Goal: Task Accomplishment & Management: Use online tool/utility

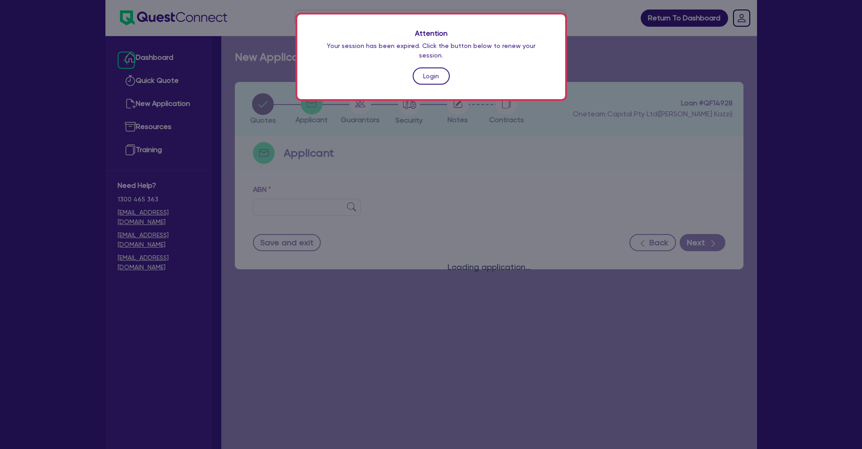
click at [439, 72] on link "Login" at bounding box center [431, 75] width 37 height 17
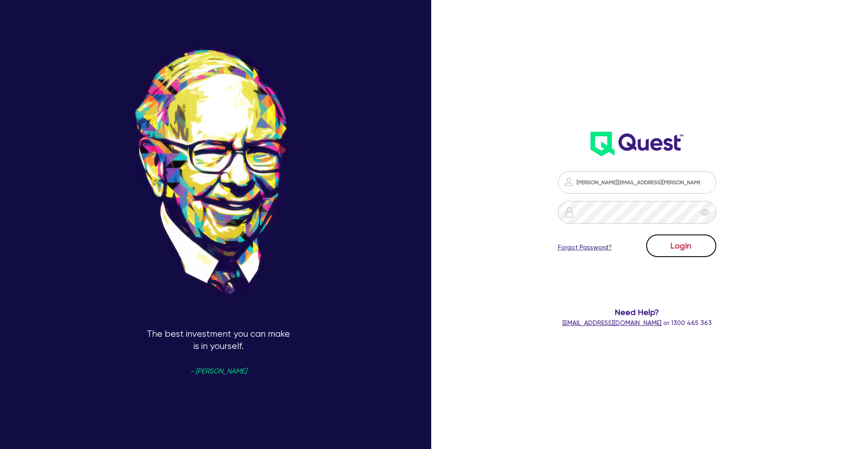
click at [694, 244] on button "Login" at bounding box center [681, 245] width 70 height 23
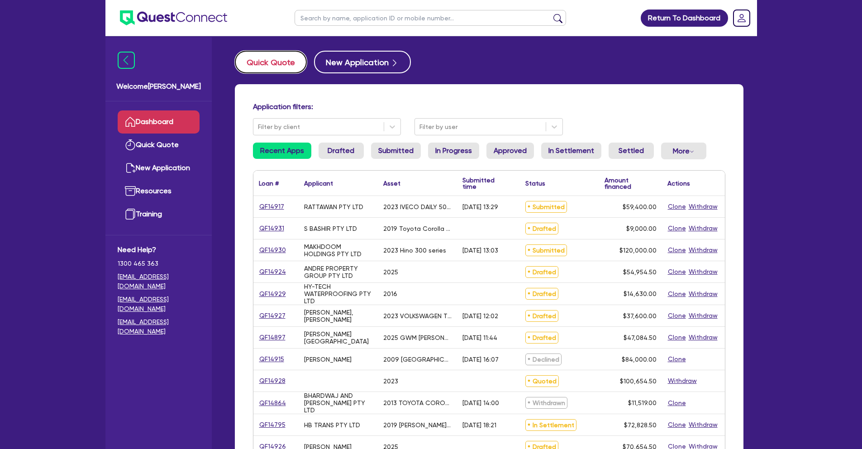
click at [269, 62] on button "Quick Quote" at bounding box center [271, 62] width 72 height 23
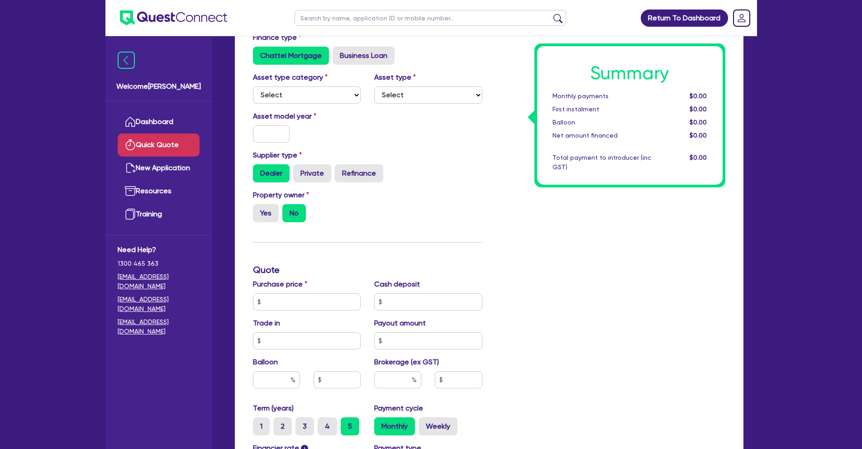
scroll to position [79, 0]
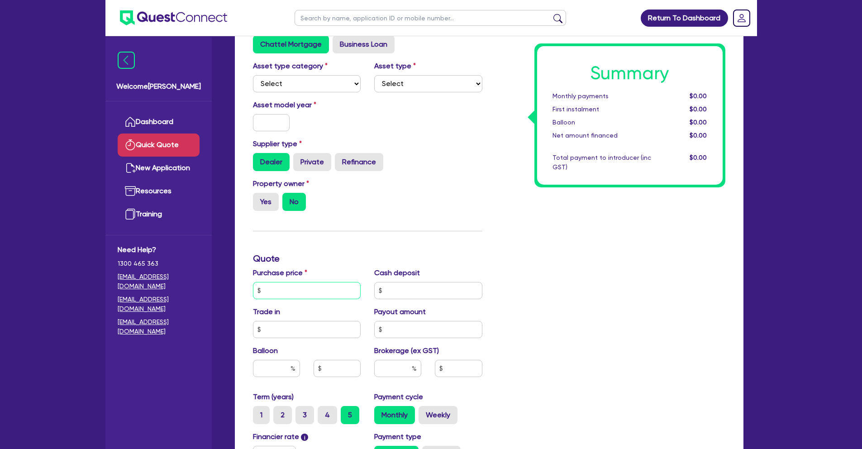
click at [326, 288] on input "text" at bounding box center [307, 290] width 108 height 17
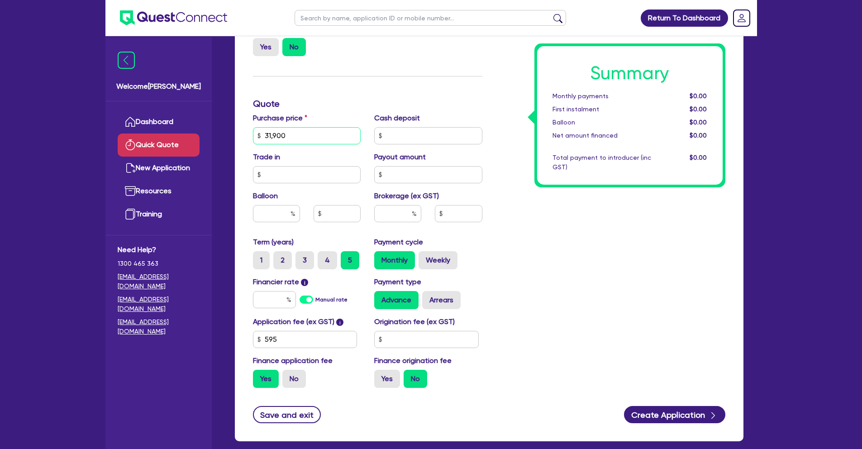
scroll to position [281, 0]
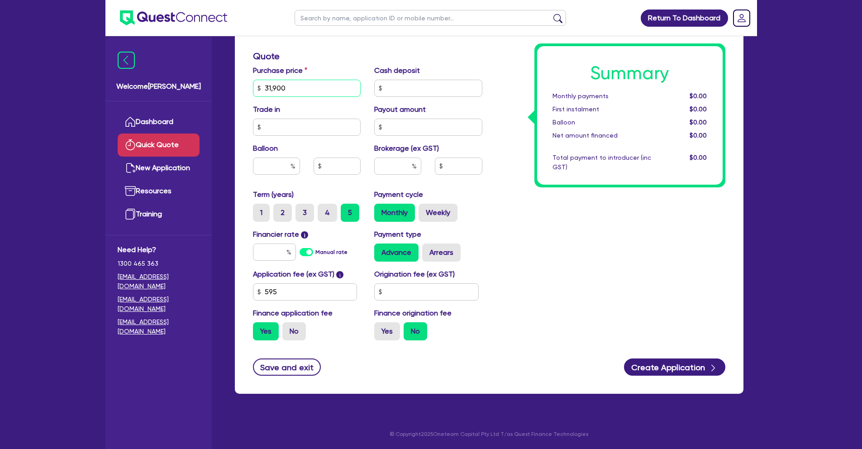
type input "31,900"
click at [277, 254] on input "text" at bounding box center [274, 251] width 43 height 17
type input "10.5"
click at [507, 231] on div "Summary Monthly payments $693.66 First instalment $693.66 Balloon $0.00 Net amo…" at bounding box center [610, 83] width 243 height 529
click at [394, 163] on input "text" at bounding box center [397, 165] width 47 height 17
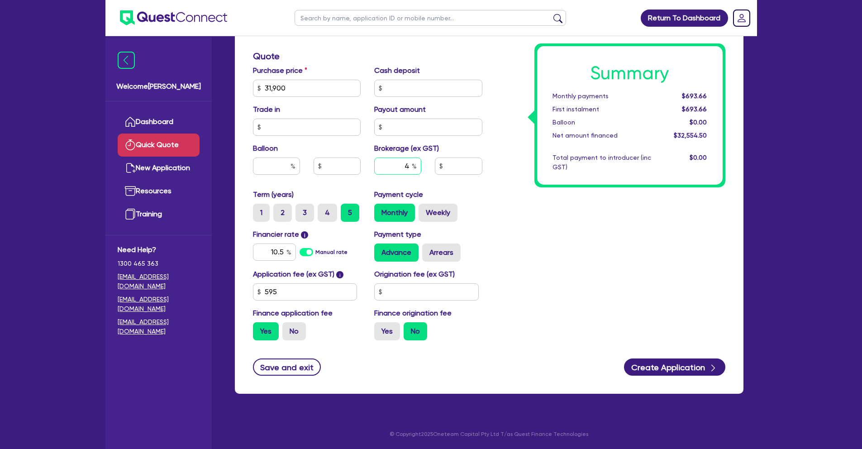
type input "4"
type input "1,302.18"
click at [601, 260] on div "Summary Monthly payments $724.18 First instalment $724.18 Balloon $0.00 Net amo…" at bounding box center [610, 83] width 243 height 529
drag, startPoint x: 289, startPoint y: 90, endPoint x: 246, endPoint y: 90, distance: 43.0
click at [246, 90] on div "Purchase price 31,900" at bounding box center [307, 81] width 122 height 32
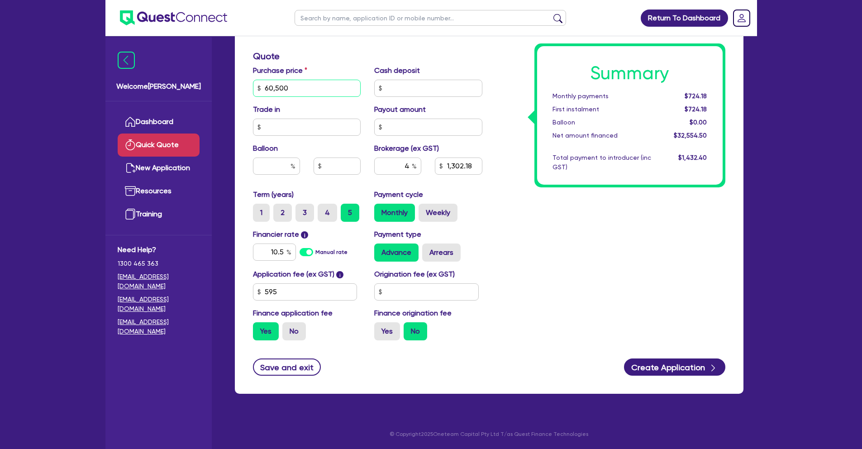
type input "60,500"
type input "2,446.18"
